Goal: Task Accomplishment & Management: Complete application form

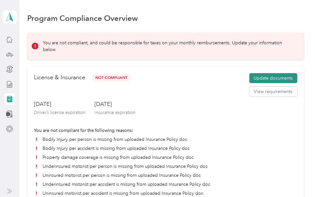
click at [258, 76] on button "Update documents" at bounding box center [274, 78] width 48 height 10
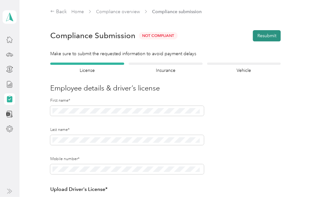
click at [262, 32] on button "Resubmit" at bounding box center [267, 35] width 28 height 11
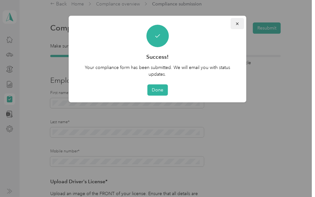
click at [235, 23] on button "button" at bounding box center [237, 23] width 13 height 11
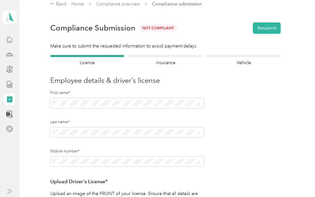
click at [159, 51] on section "Back Home Compliance overview Compliance submission Compliance Submission Not C…" at bounding box center [165, 163] width 277 height 326
click at [159, 55] on div at bounding box center [166, 56] width 74 height 2
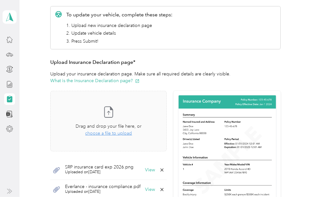
scroll to position [104, 0]
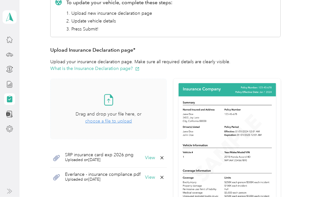
click at [120, 121] on span "choose a file to upload" at bounding box center [108, 120] width 47 height 5
click at [152, 157] on button "View" at bounding box center [150, 157] width 10 height 4
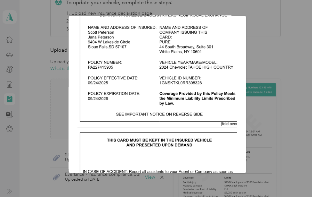
scroll to position [13, 0]
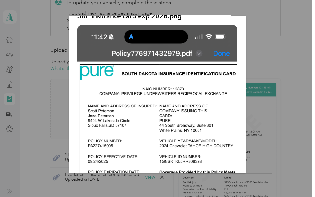
click at [218, 52] on img at bounding box center [158, 198] width 160 height 347
click at [268, 31] on div "SRP insurance card exp 2026.png" at bounding box center [247, 95] width 178 height 159
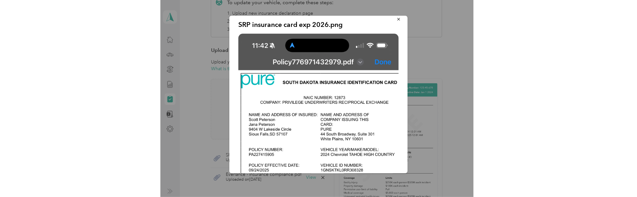
scroll to position [0, 0]
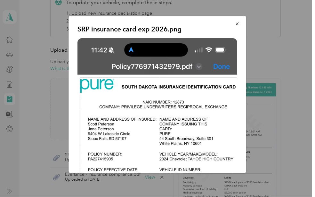
click at [234, 16] on div "SRP insurance card exp 2026.png" at bounding box center [158, 94] width 178 height 157
click at [236, 24] on icon "button" at bounding box center [238, 23] width 4 height 4
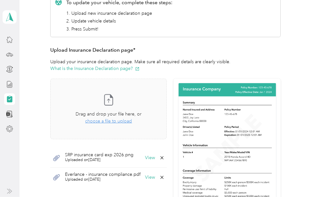
click at [115, 175] on span "Everlance - insurance compliance.pdf" at bounding box center [103, 174] width 76 height 4
click at [148, 177] on button "View" at bounding box center [150, 177] width 10 height 4
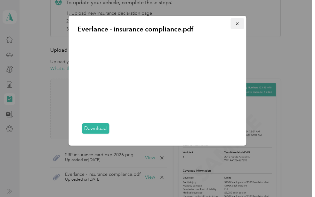
click at [239, 23] on icon "button" at bounding box center [238, 23] width 4 height 4
